Goal: Information Seeking & Learning: Learn about a topic

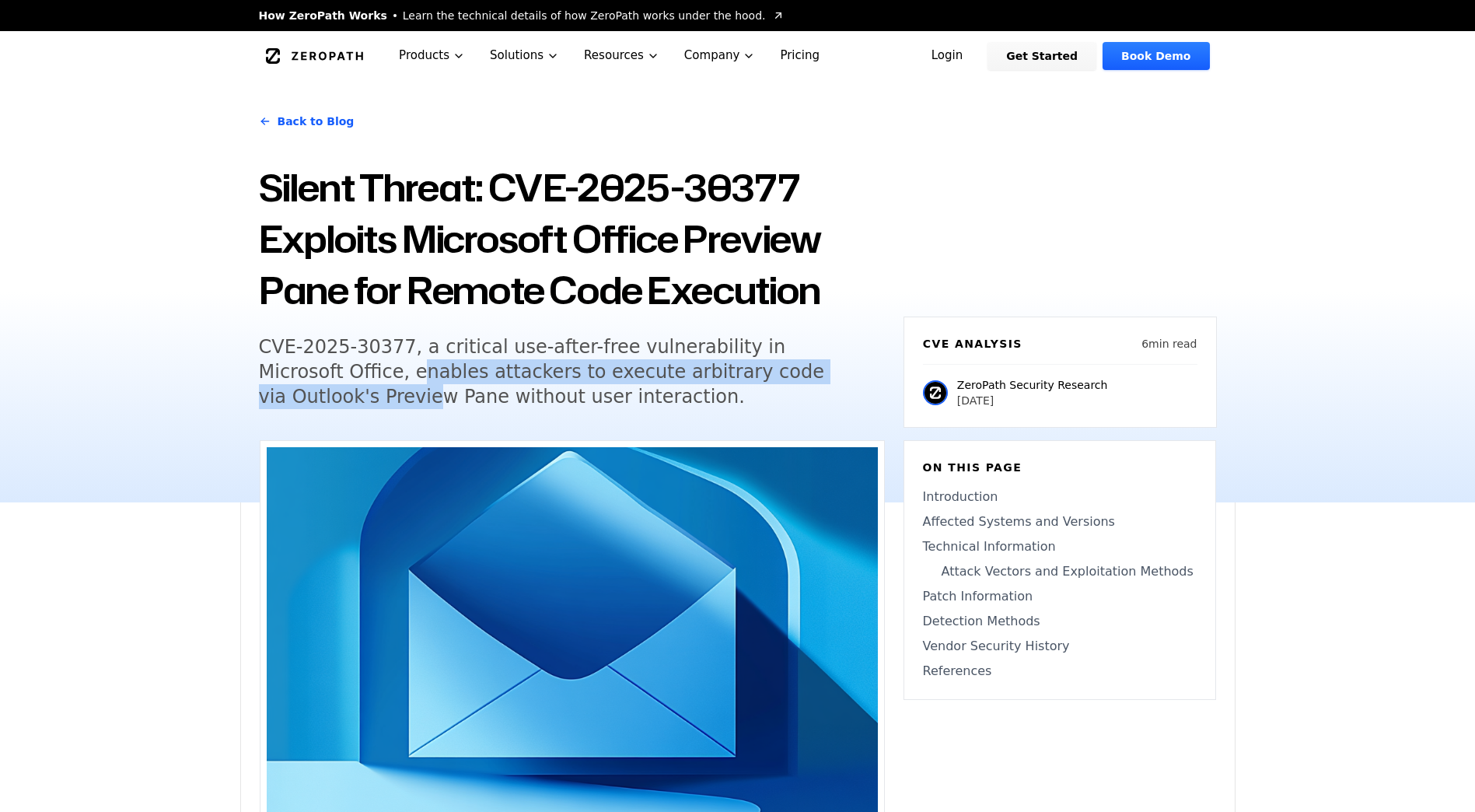
click at [839, 380] on h5 "CVE-2025-30377, a critical use-after-free vulnerability in Microsoft Office, en…" at bounding box center [558, 371] width 597 height 74
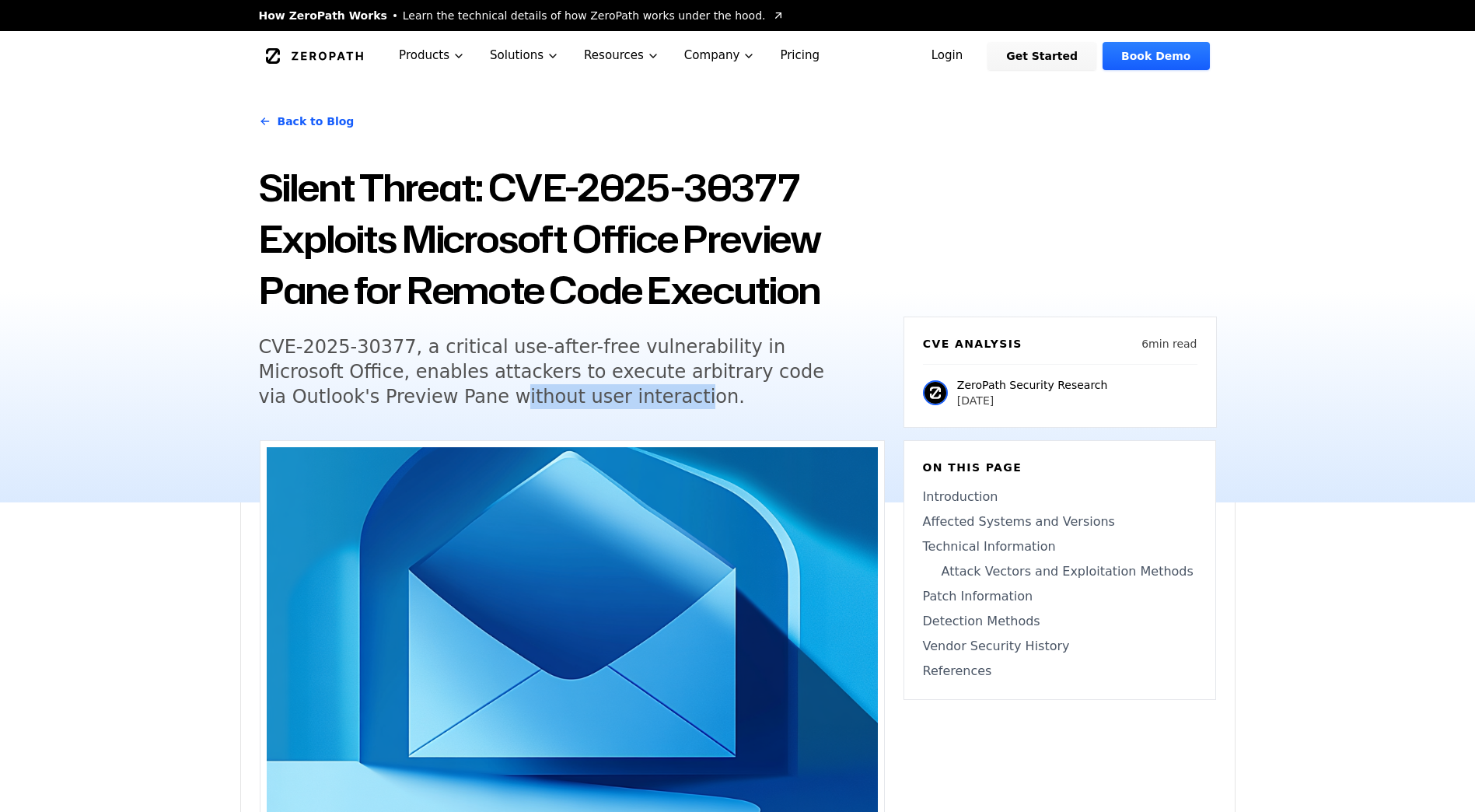
click at [483, 395] on h5 "CVE-2025-30377, a critical use-after-free vulnerability in Microsoft Office, en…" at bounding box center [558, 371] width 597 height 74
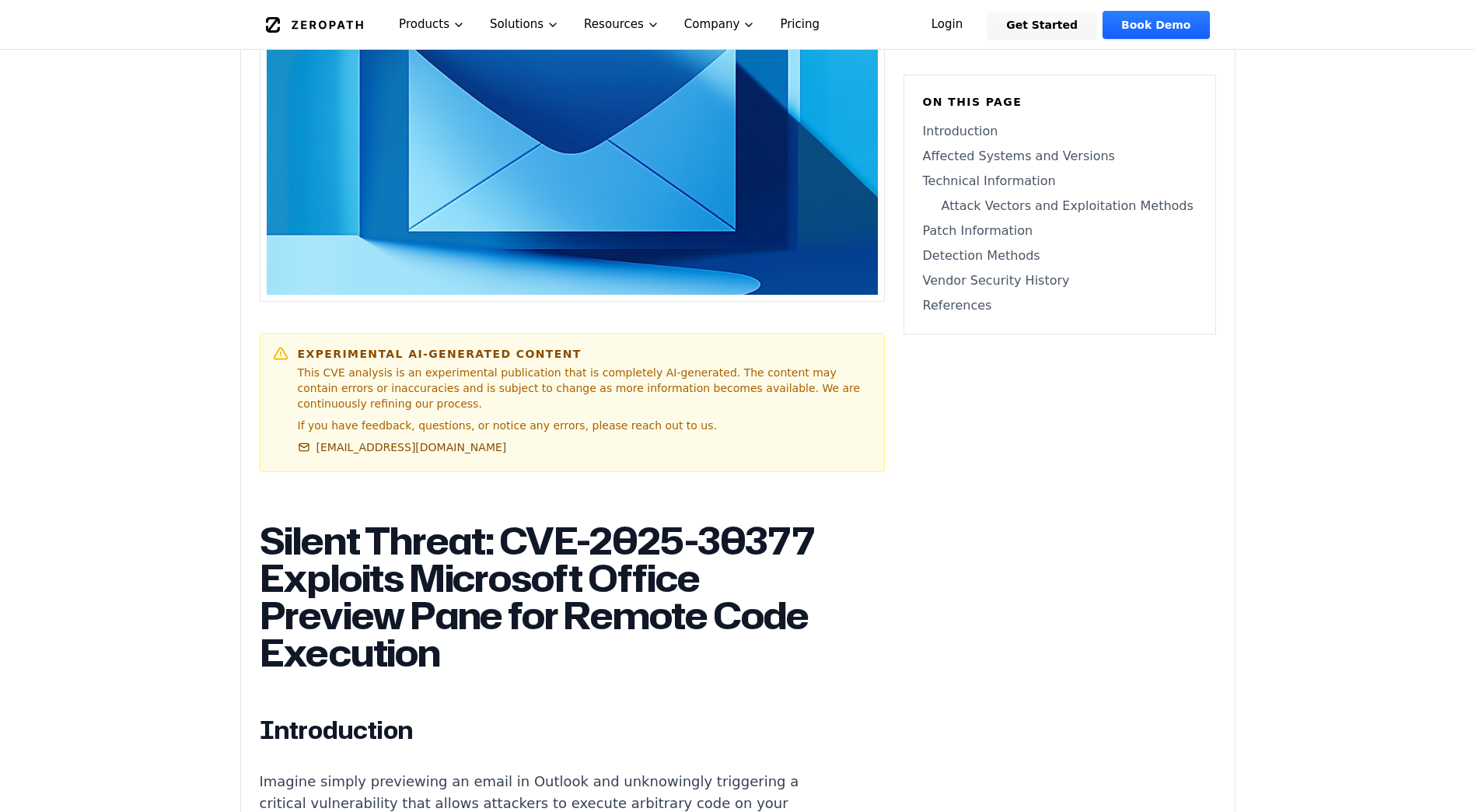
scroll to position [544, 0]
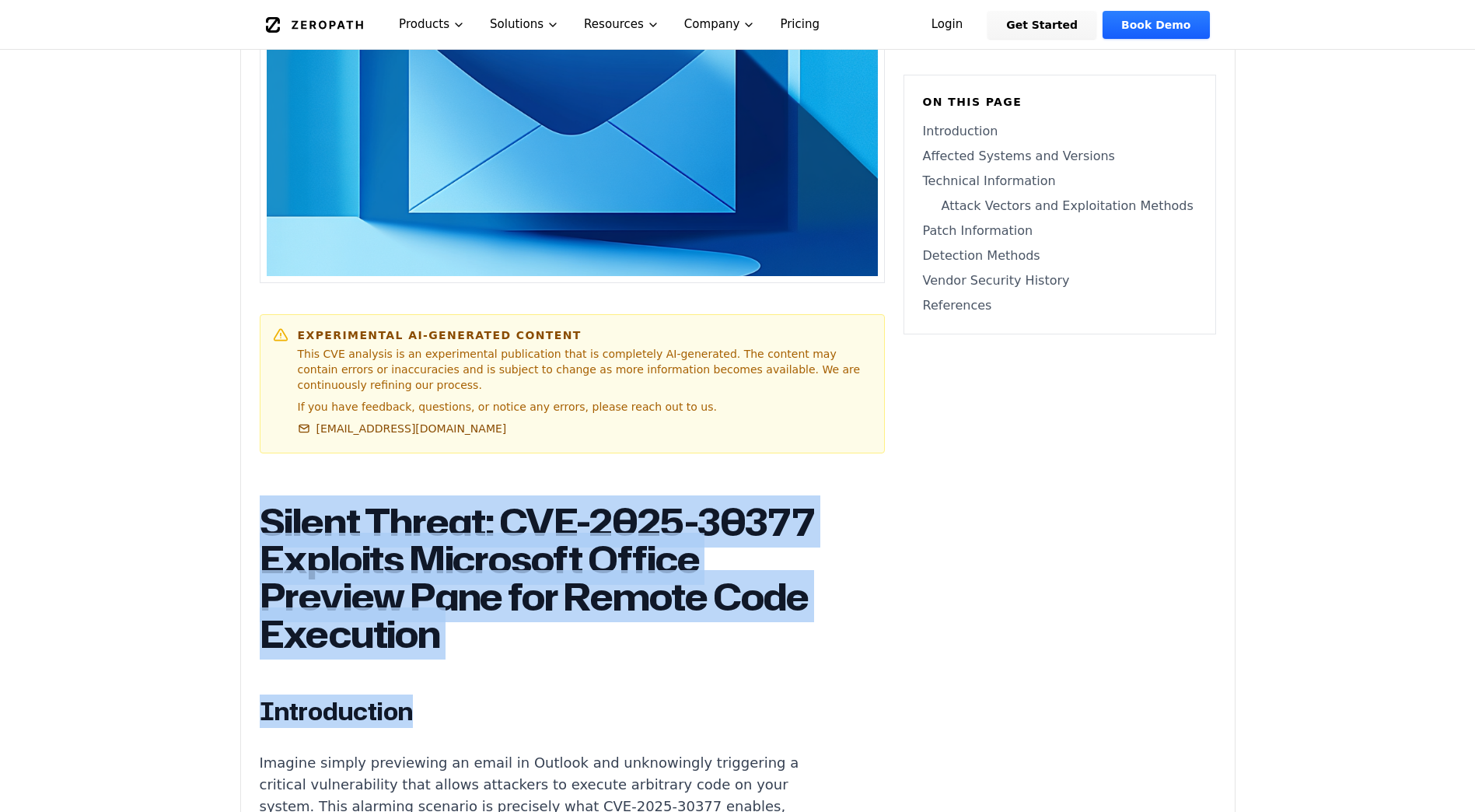
drag, startPoint x: 255, startPoint y: 500, endPoint x: 693, endPoint y: 639, distance: 459.5
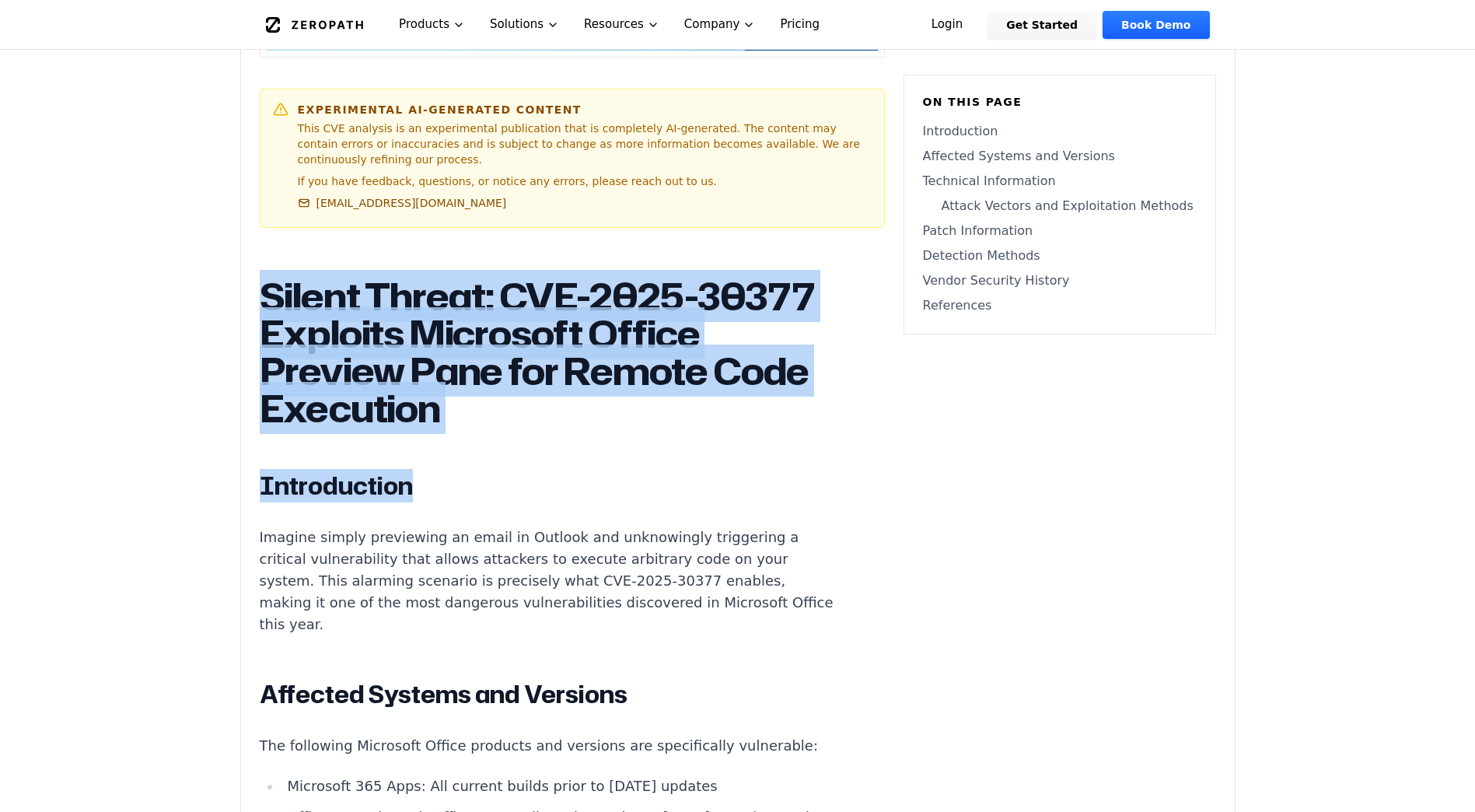
scroll to position [778, 0]
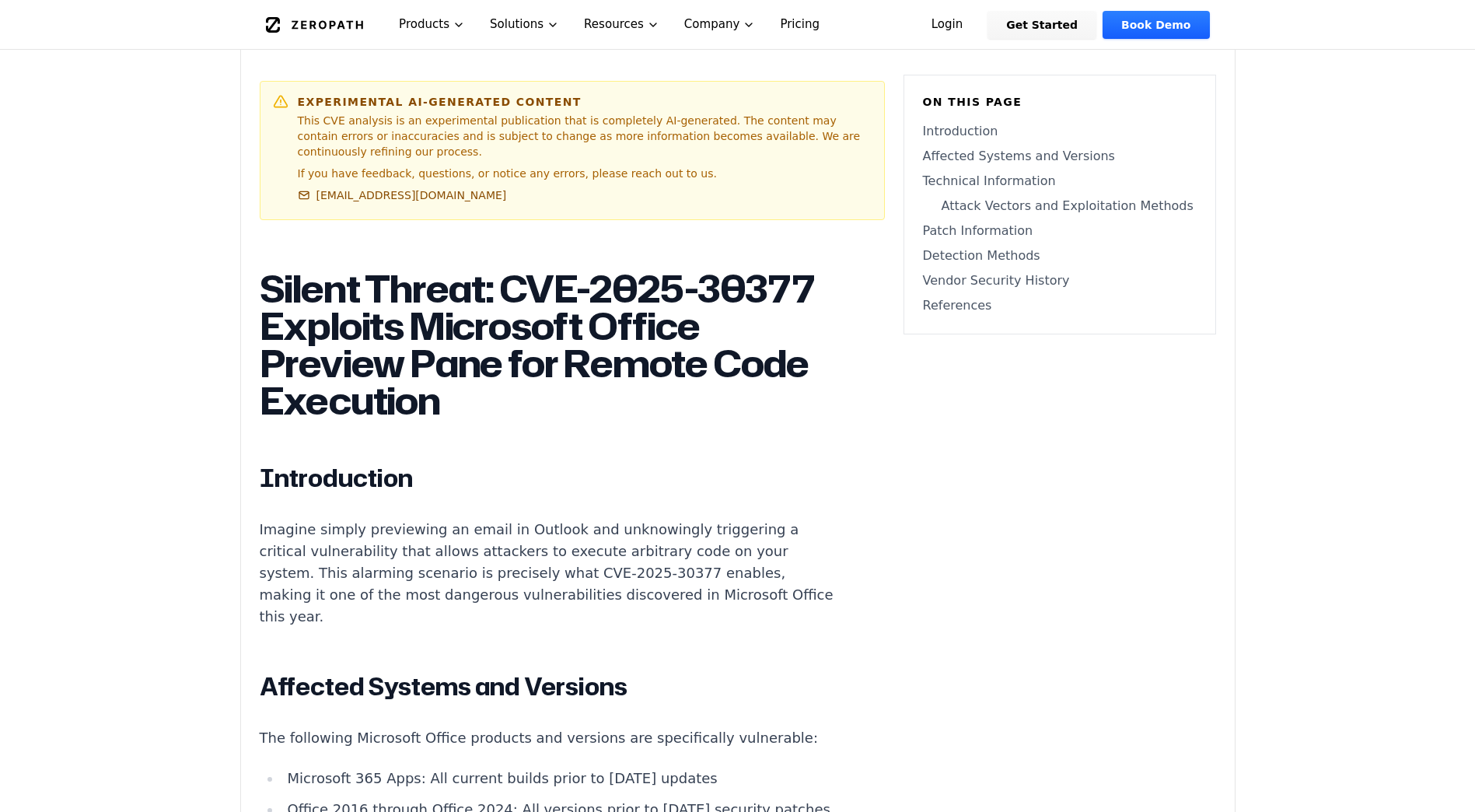
click at [348, 535] on p "Imagine simply previewing an email in Outlook and unknowingly triggering a crit…" at bounding box center [549, 573] width 579 height 109
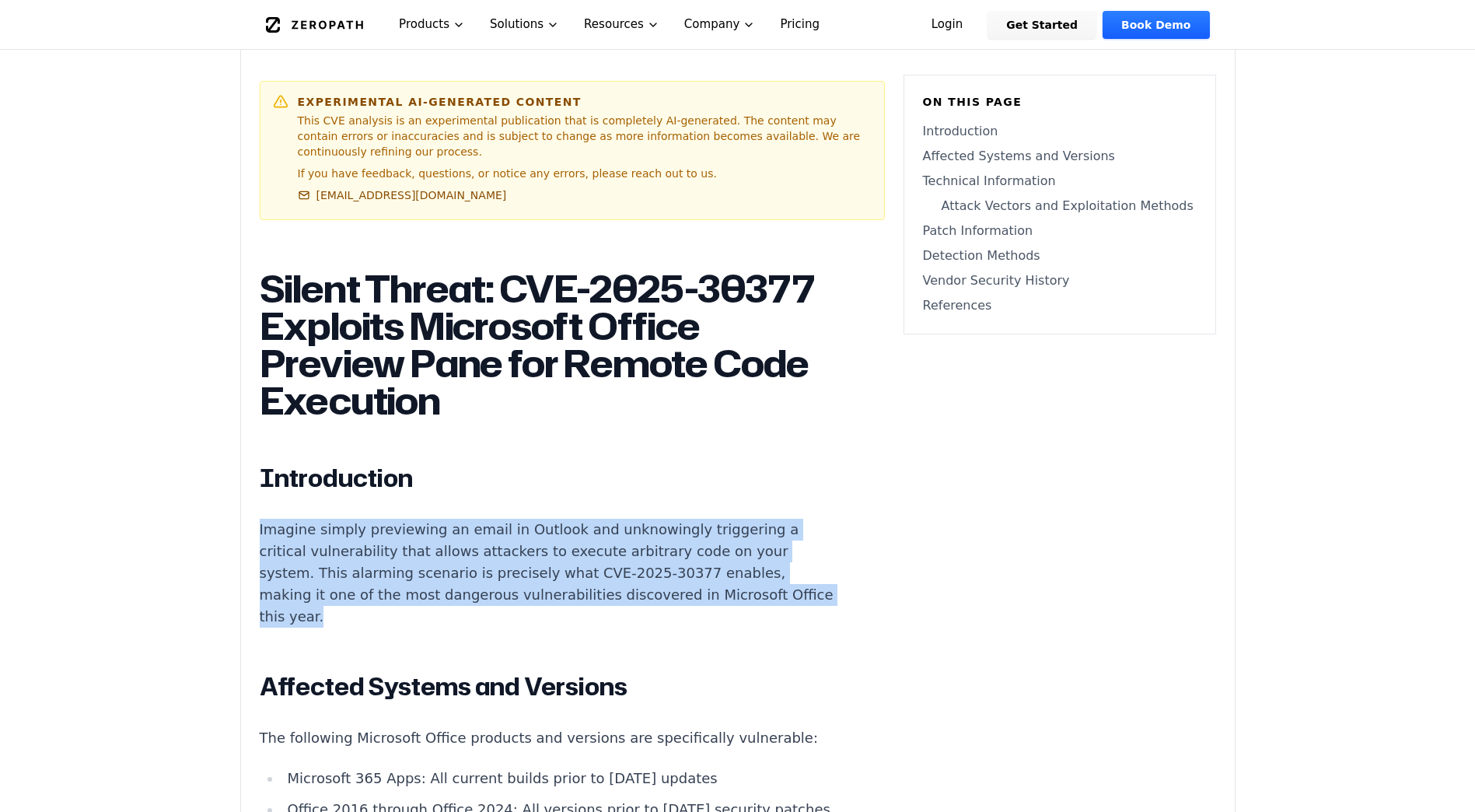
drag, startPoint x: 258, startPoint y: 514, endPoint x: 536, endPoint y: 601, distance: 291.3
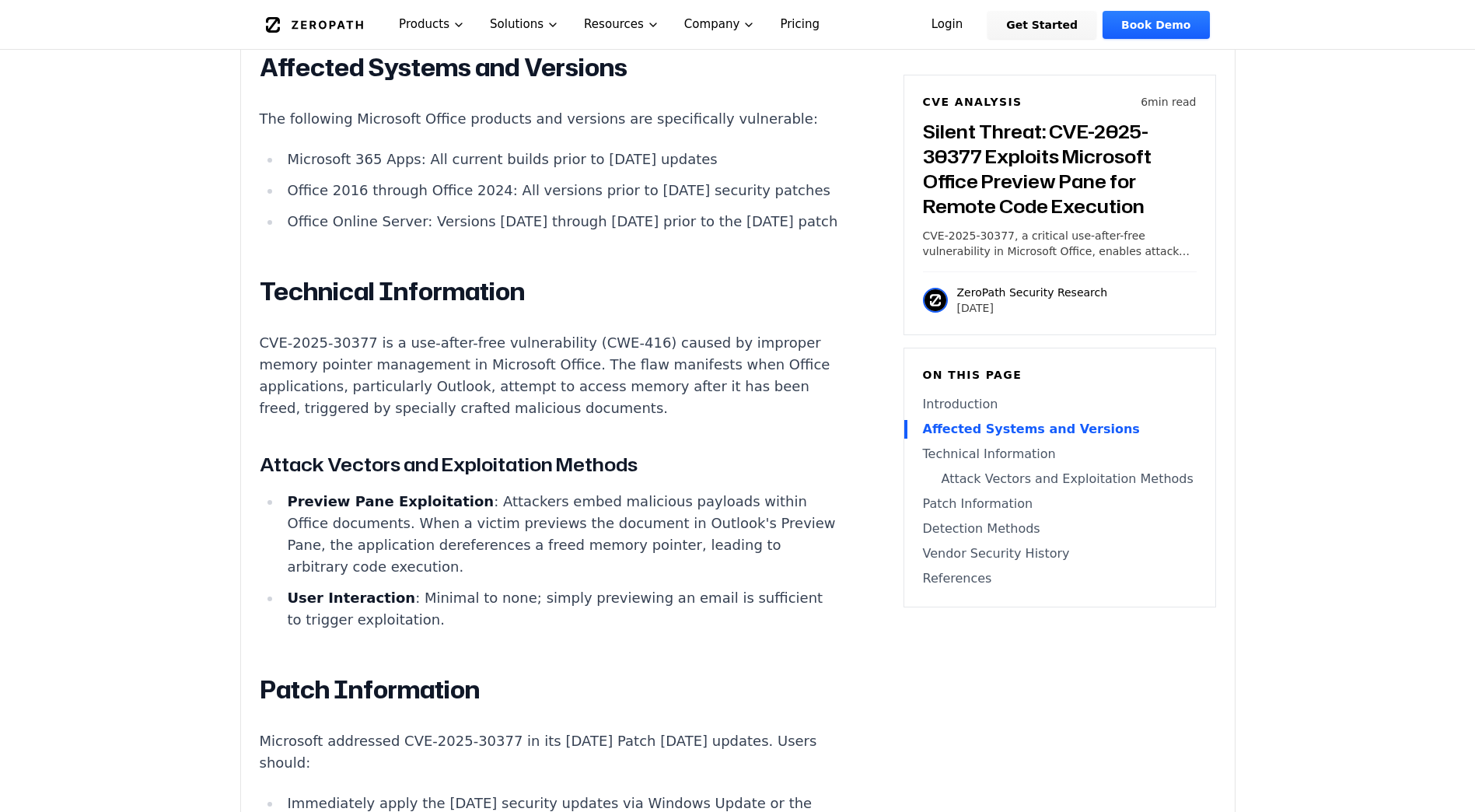
scroll to position [1399, 0]
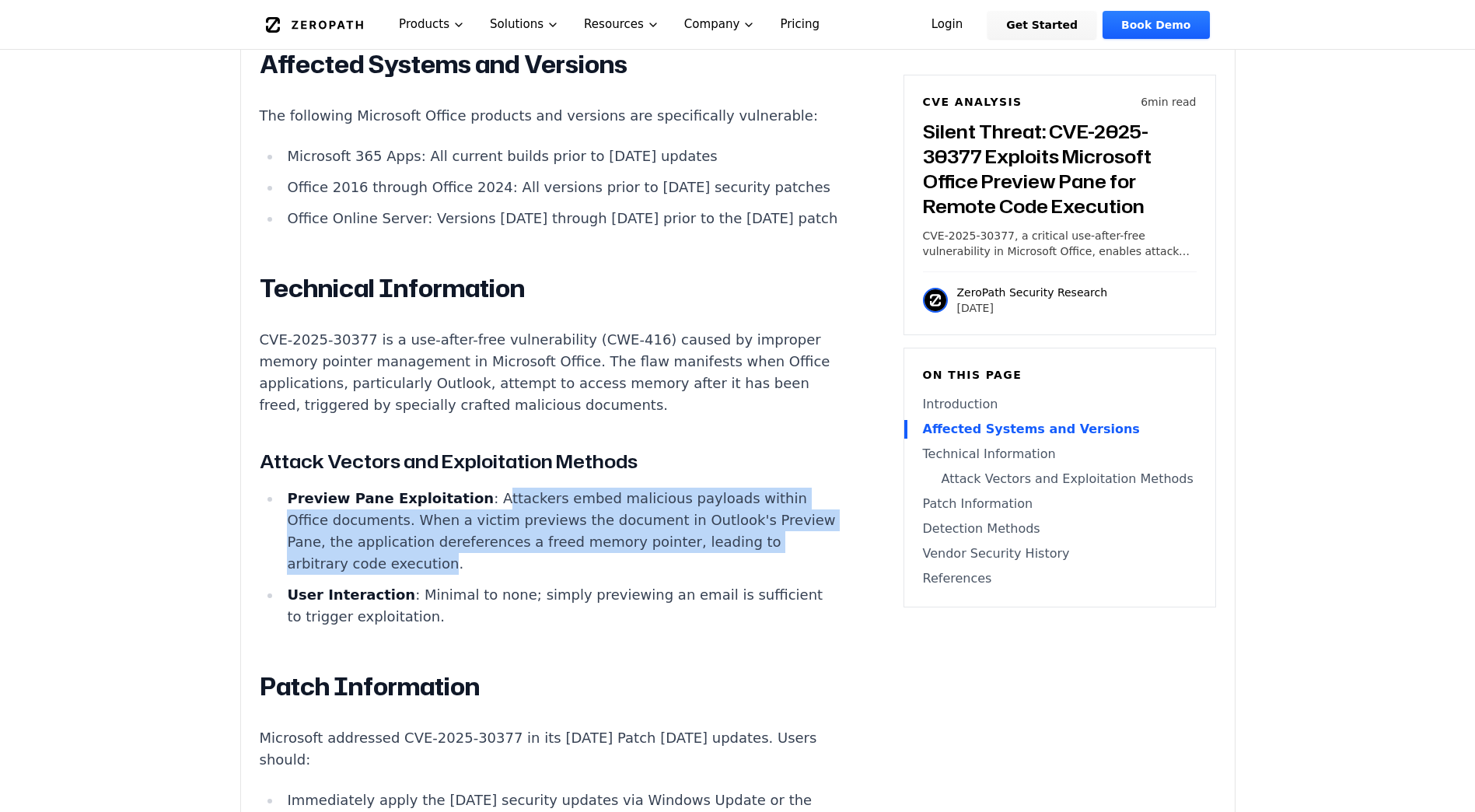
drag, startPoint x: 499, startPoint y: 612, endPoint x: 466, endPoint y: 551, distance: 69.4
click at [466, 551] on li "Preview Pane Exploitation : Attackers embed malicious payloads within Office do…" at bounding box center [560, 530] width 557 height 87
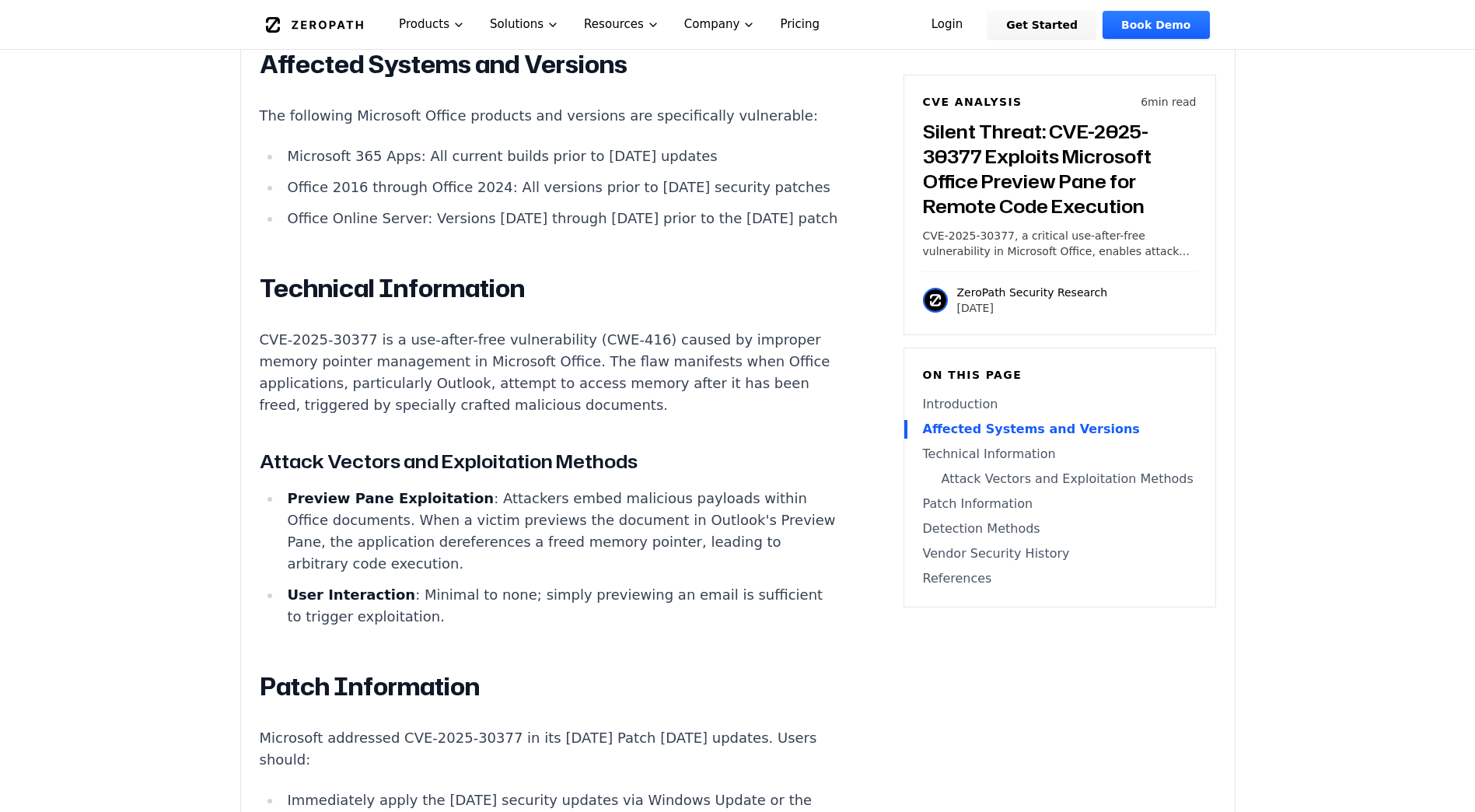
click at [459, 549] on li "Preview Pane Exploitation : Attackers embed malicious payloads within Office do…" at bounding box center [560, 530] width 557 height 87
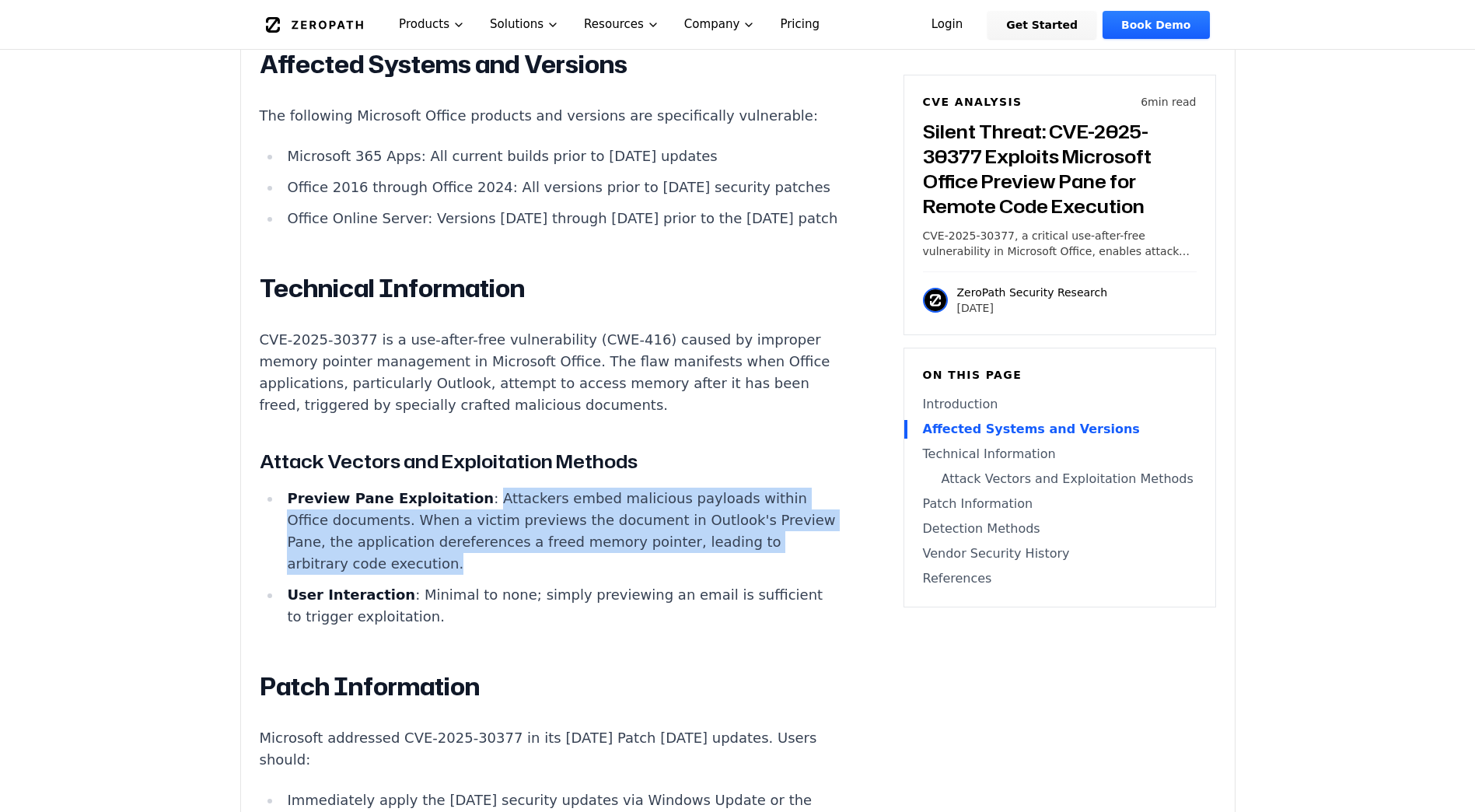
drag, startPoint x: 469, startPoint y: 558, endPoint x: 504, endPoint y: 618, distance: 69.5
click at [504, 574] on li "Preview Pane Exploitation : Attackers embed malicious payloads within Office do…" at bounding box center [560, 530] width 557 height 87
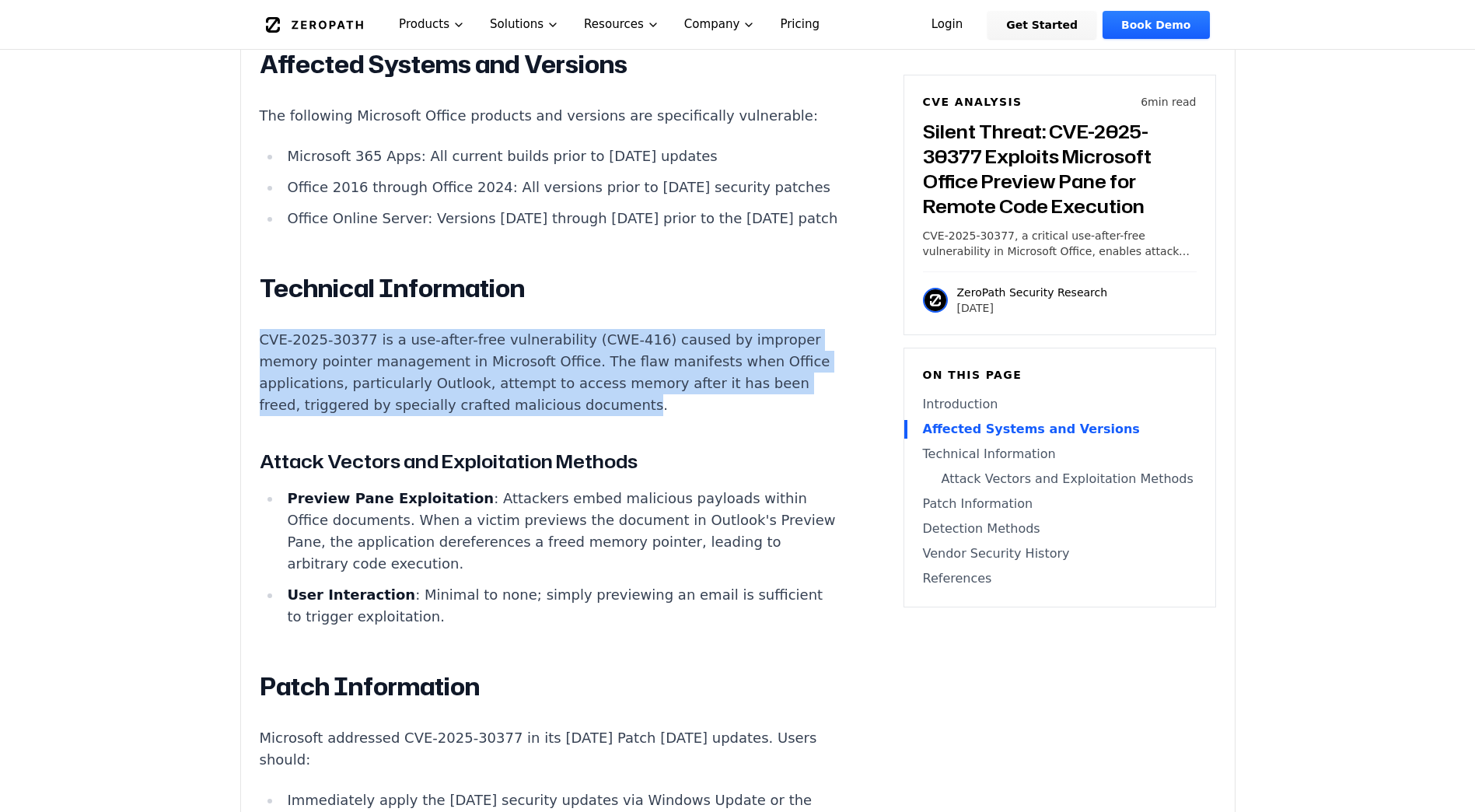
drag, startPoint x: 259, startPoint y: 397, endPoint x: 684, endPoint y: 457, distance: 429.2
click at [684, 457] on div "Experimental AI-Generated Content This CVE analysis is an experimental publicat…" at bounding box center [738, 384] width 994 height 2687
